Goal: Transaction & Acquisition: Purchase product/service

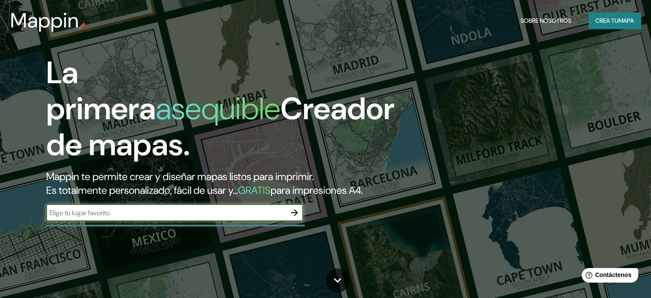
click at [172, 218] on input "text" at bounding box center [166, 213] width 240 height 10
type input "[GEOGRAPHIC_DATA]"
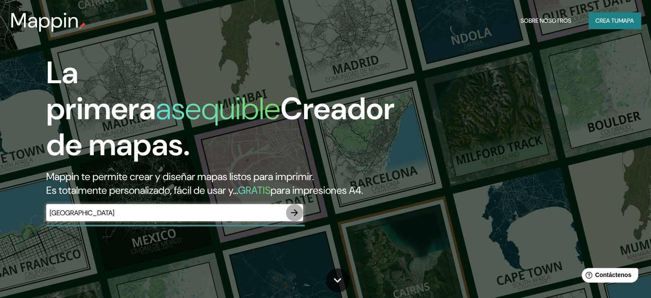
click at [295, 216] on icon "button" at bounding box center [294, 212] width 7 height 7
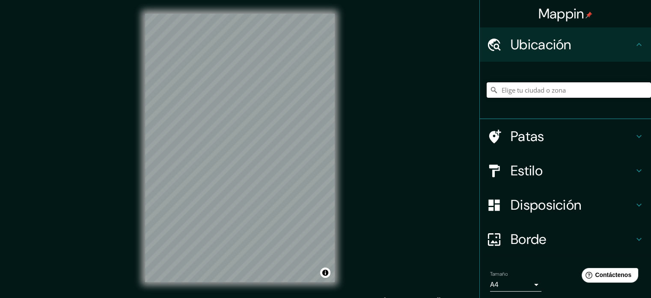
click at [553, 85] on input "Elige tu ciudad o zona" at bounding box center [569, 89] width 164 height 15
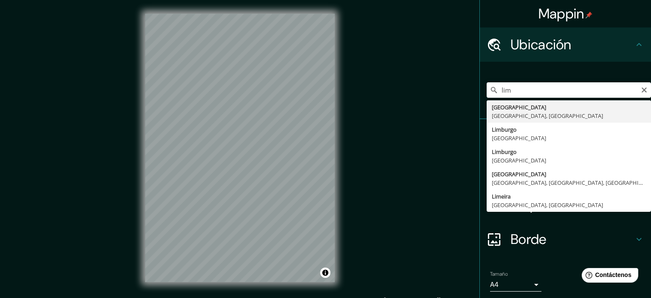
type input "[GEOGRAPHIC_DATA], [GEOGRAPHIC_DATA], [GEOGRAPHIC_DATA]"
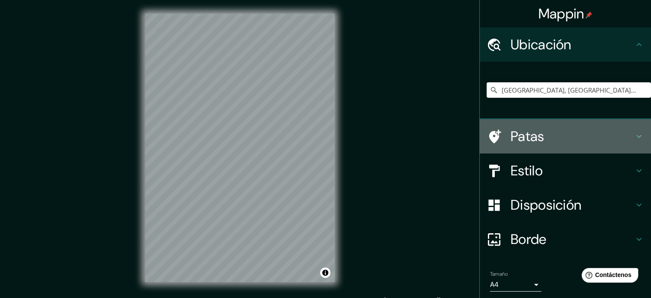
click at [634, 135] on icon at bounding box center [639, 136] width 10 height 10
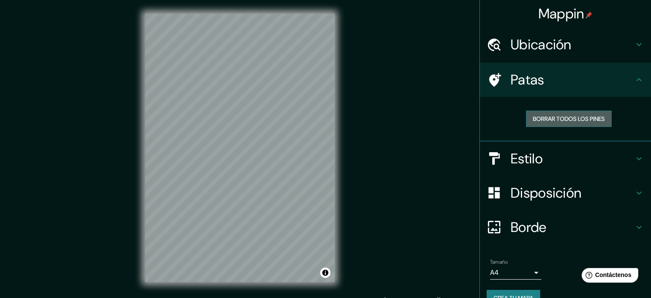
click at [593, 114] on font "Borrar todos los pines" at bounding box center [569, 118] width 72 height 11
click at [562, 119] on font "Borrar todos los pines" at bounding box center [569, 119] width 72 height 8
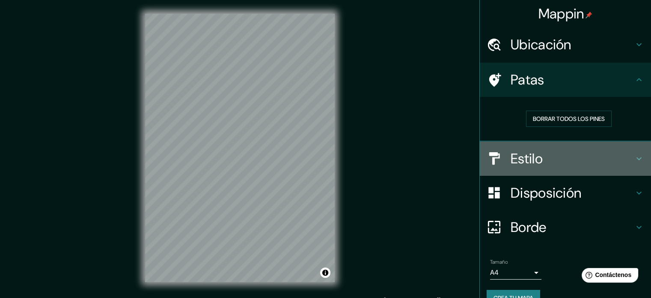
click at [634, 157] on icon at bounding box center [639, 158] width 10 height 10
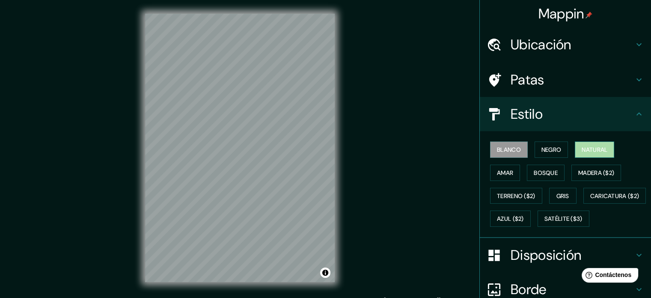
click at [591, 146] on font "Natural" at bounding box center [595, 150] width 26 height 8
click at [502, 171] on font "Amar" at bounding box center [505, 173] width 16 height 8
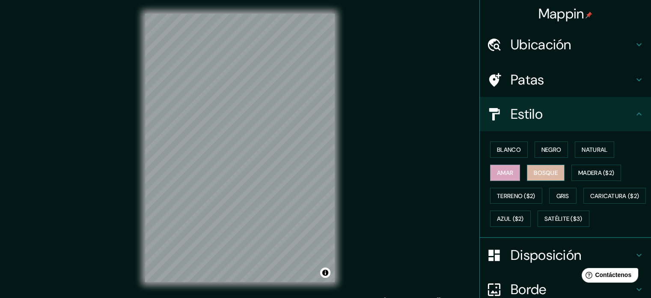
click at [538, 173] on font "Bosque" at bounding box center [546, 173] width 24 height 8
click at [581, 170] on font "Madera ($2)" at bounding box center [597, 173] width 36 height 8
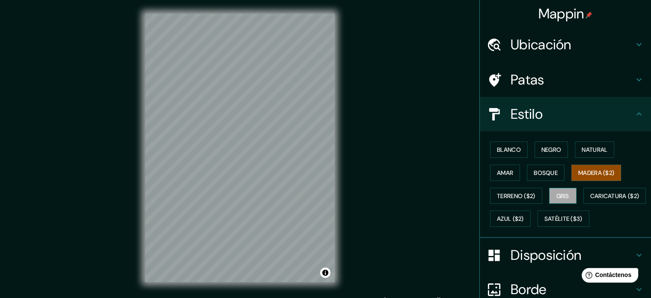
click at [562, 194] on font "Gris" at bounding box center [563, 196] width 13 height 8
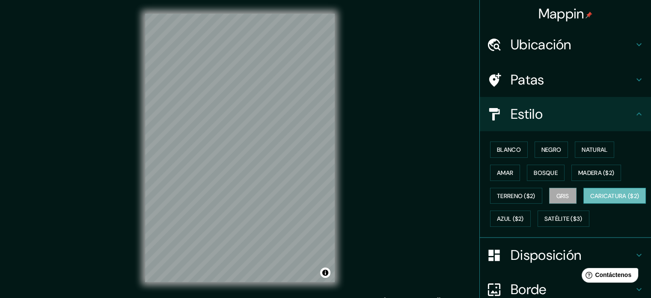
click at [591, 200] on font "Caricatura ($2)" at bounding box center [615, 196] width 49 height 8
click at [524, 213] on font "Azul ($2)" at bounding box center [510, 218] width 27 height 11
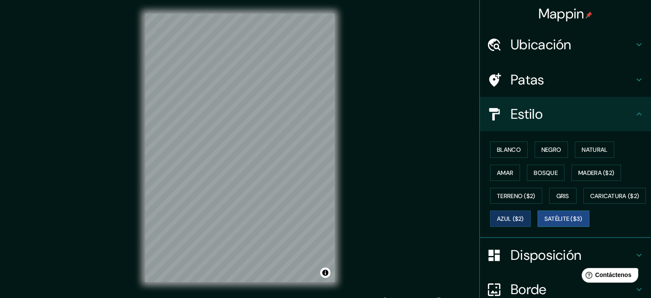
click at [545, 223] on font "Satélite ($3)" at bounding box center [564, 219] width 38 height 8
click at [591, 146] on font "Natural" at bounding box center [595, 150] width 26 height 8
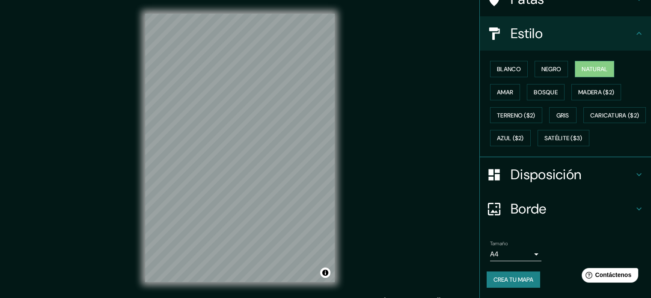
scroll to position [101, 0]
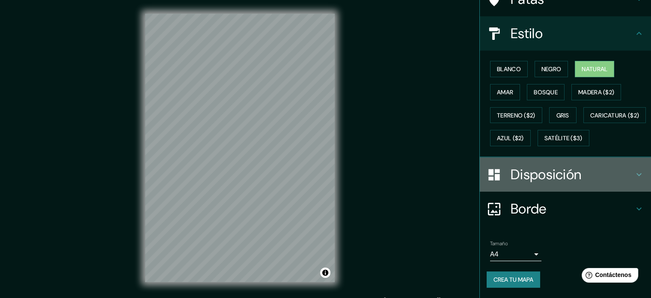
click at [634, 174] on icon at bounding box center [639, 174] width 10 height 10
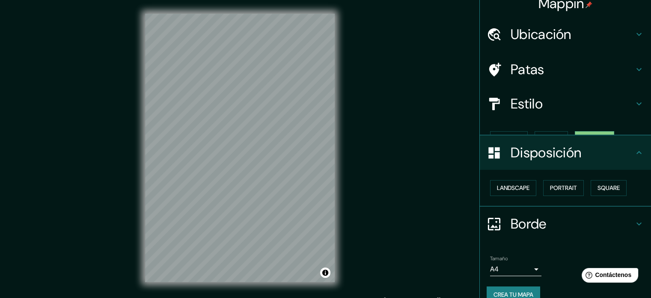
scroll to position [10, 0]
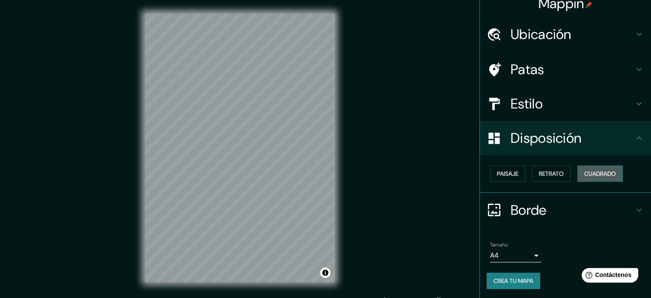
click at [597, 170] on font "Cuadrado" at bounding box center [601, 174] width 32 height 8
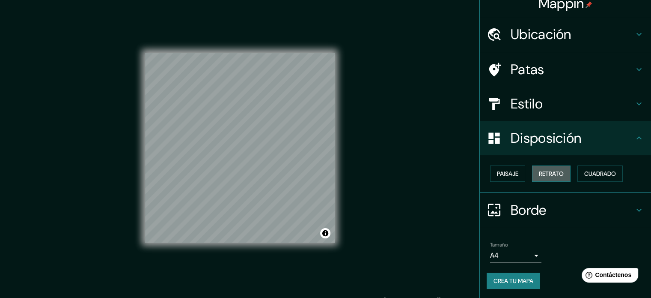
click at [553, 171] on font "Retrato" at bounding box center [551, 174] width 25 height 8
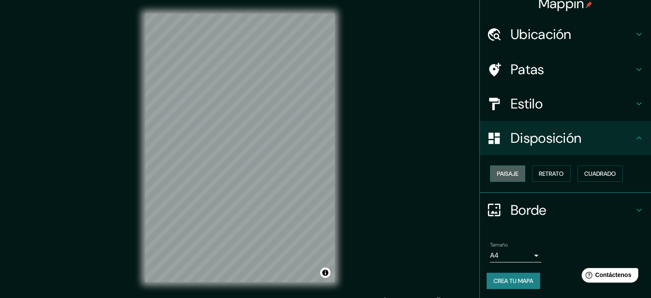
click at [500, 168] on font "Paisaje" at bounding box center [507, 173] width 21 height 11
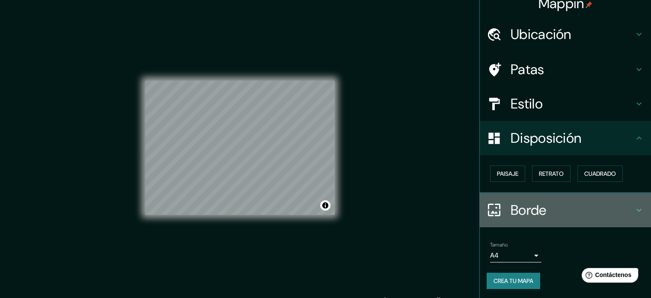
click at [634, 207] on icon at bounding box center [639, 210] width 10 height 10
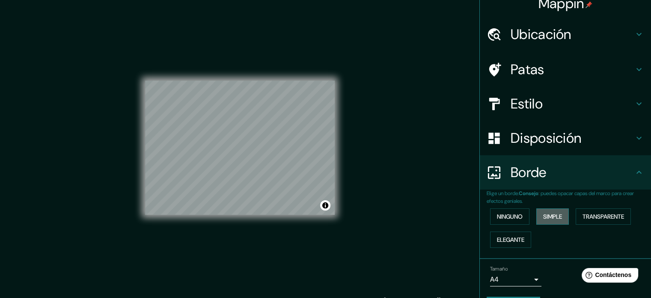
click at [555, 215] on font "Simple" at bounding box center [553, 216] width 19 height 8
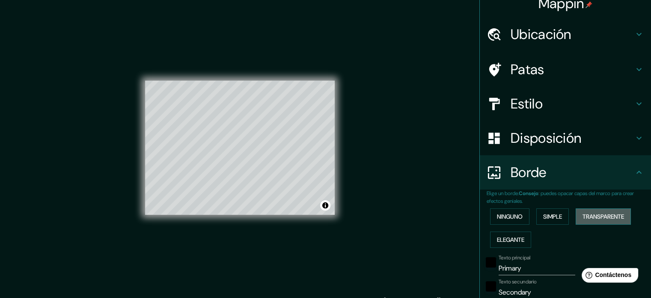
click at [603, 211] on font "Transparente" at bounding box center [604, 216] width 42 height 11
click at [501, 239] on font "Elegante" at bounding box center [510, 240] width 27 height 8
click at [499, 211] on font "Ninguno" at bounding box center [510, 216] width 26 height 11
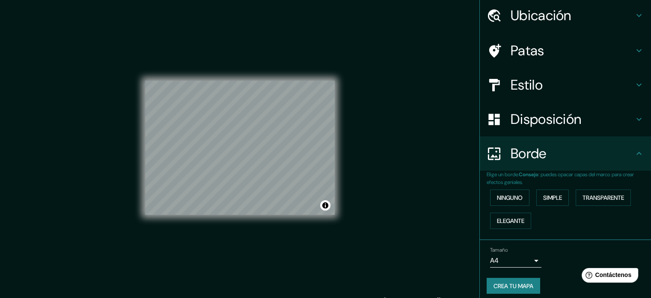
scroll to position [34, 0]
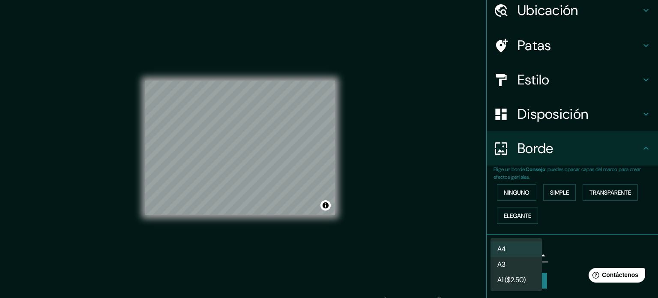
click at [530, 254] on body "Mappin Ubicación [GEOGRAPHIC_DATA], [GEOGRAPHIC_DATA], [GEOGRAPHIC_DATA] Patas …" at bounding box center [329, 149] width 658 height 298
click at [513, 262] on li "A3" at bounding box center [515, 265] width 51 height 16
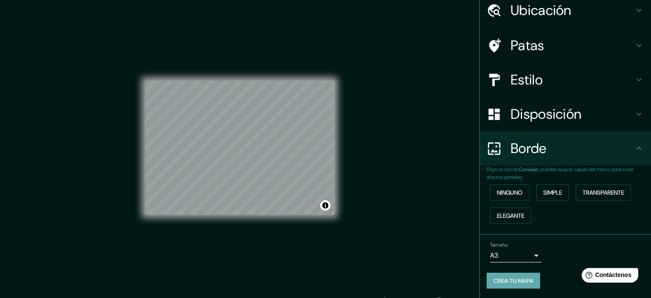
click at [519, 277] on font "Crea tu mapa" at bounding box center [514, 281] width 40 height 8
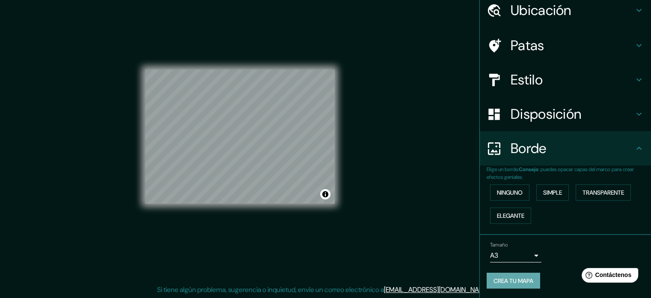
click at [518, 279] on font "Crea tu mapa" at bounding box center [514, 281] width 40 height 8
click at [508, 190] on font "Ninguno" at bounding box center [510, 192] width 26 height 8
click at [555, 189] on font "Simple" at bounding box center [553, 192] width 19 height 8
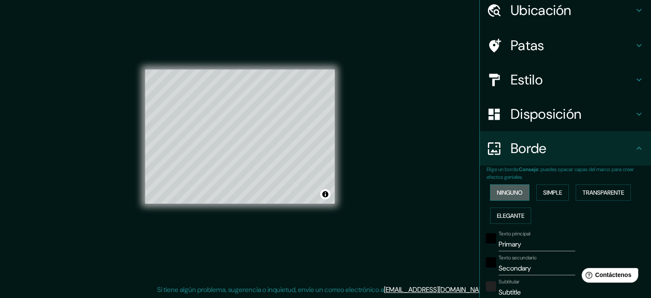
click at [511, 192] on font "Ninguno" at bounding box center [510, 192] width 26 height 8
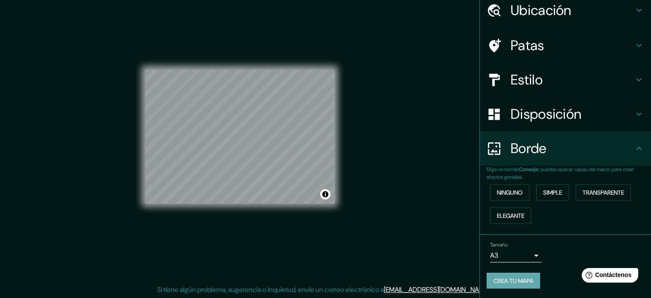
click at [520, 278] on font "Crea tu mapa" at bounding box center [514, 281] width 40 height 8
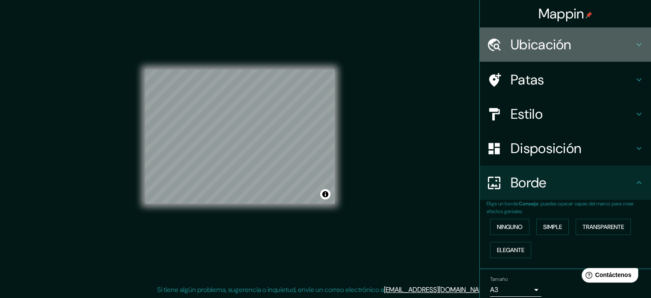
click at [634, 43] on icon at bounding box center [639, 44] width 10 height 10
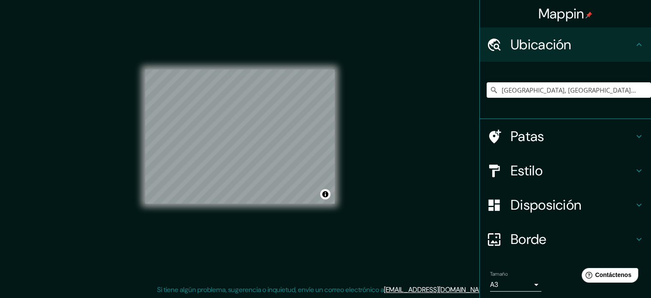
scroll to position [30, 0]
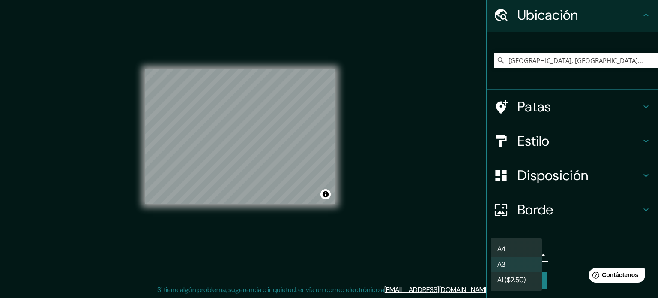
click at [531, 251] on body "Mappin Ubicación [GEOGRAPHIC_DATA], [GEOGRAPHIC_DATA], [GEOGRAPHIC_DATA] Patas …" at bounding box center [329, 138] width 658 height 298
click at [523, 249] on li "A4" at bounding box center [515, 249] width 51 height 16
type input "single"
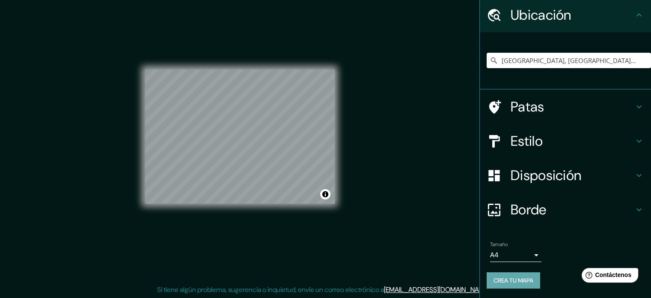
click at [520, 278] on font "Crea tu mapa" at bounding box center [514, 280] width 40 height 8
click at [363, 58] on div "Mappin Ubicación [GEOGRAPHIC_DATA], [GEOGRAPHIC_DATA], [GEOGRAPHIC_DATA] Patas …" at bounding box center [325, 143] width 651 height 309
click at [511, 281] on font "Crea tu mapa" at bounding box center [514, 280] width 40 height 8
